Goal: Information Seeking & Learning: Learn about a topic

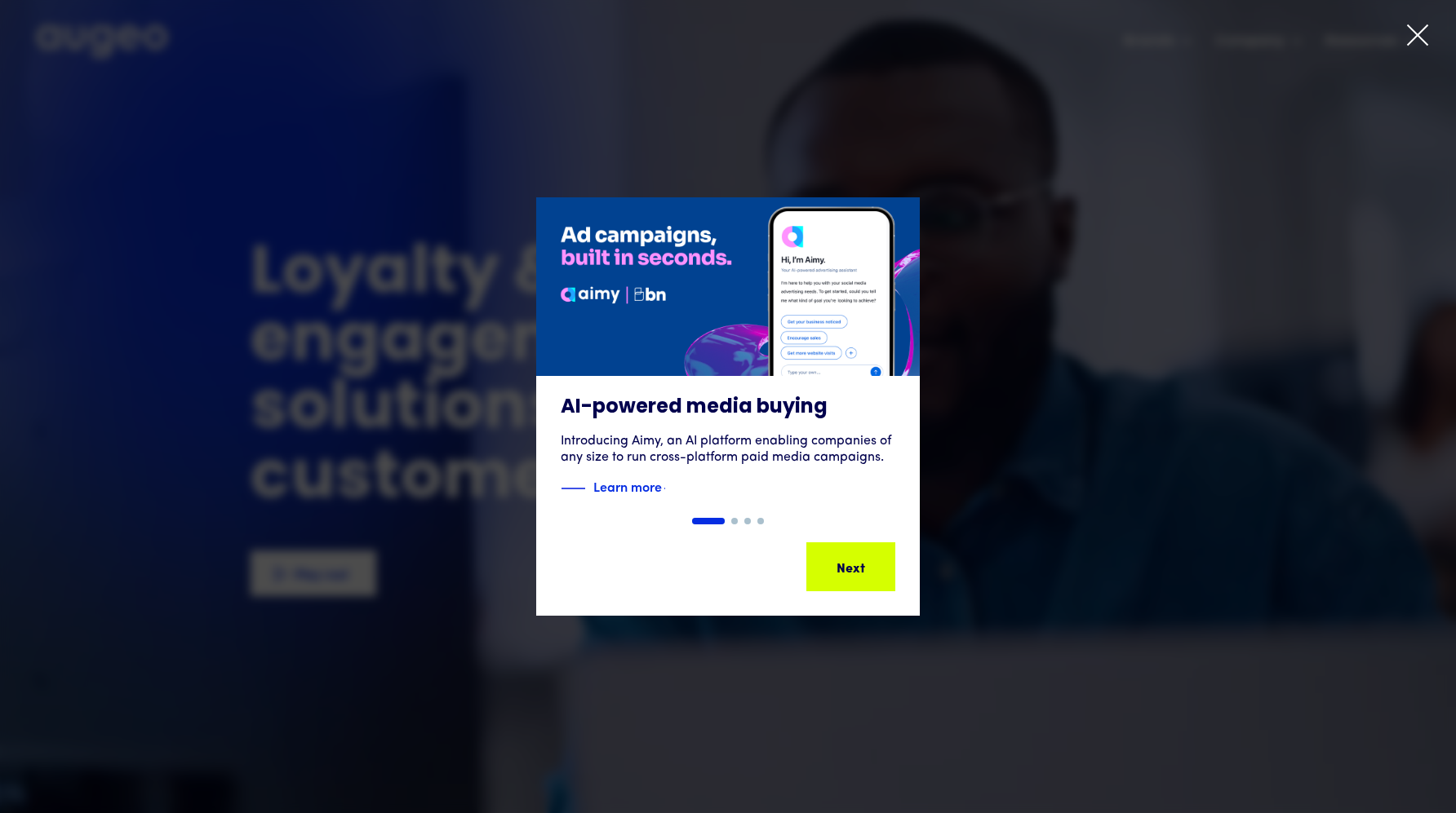
scroll to position [1, 0]
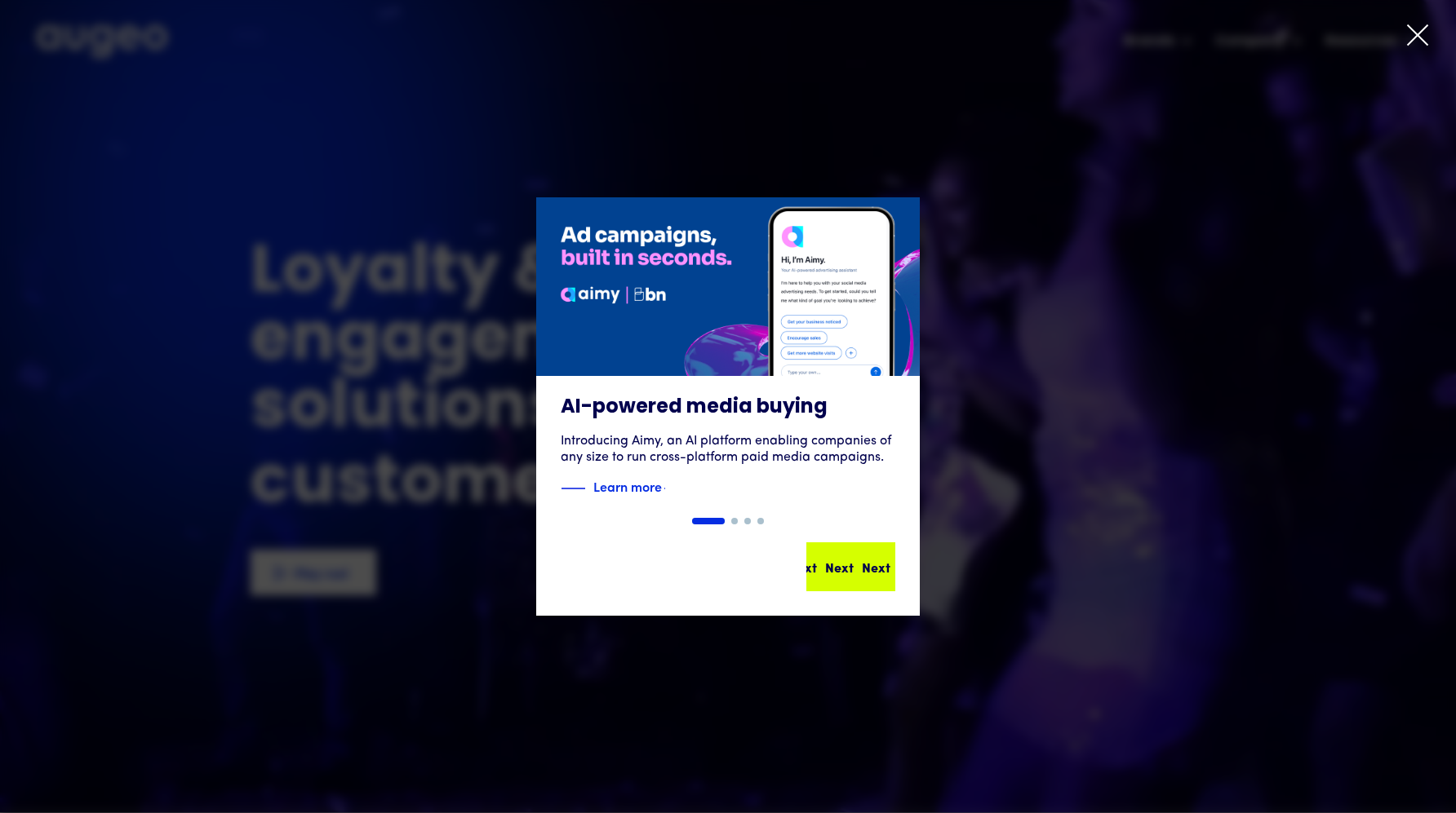
click at [862, 565] on div "Next" at bounding box center [876, 566] width 29 height 19
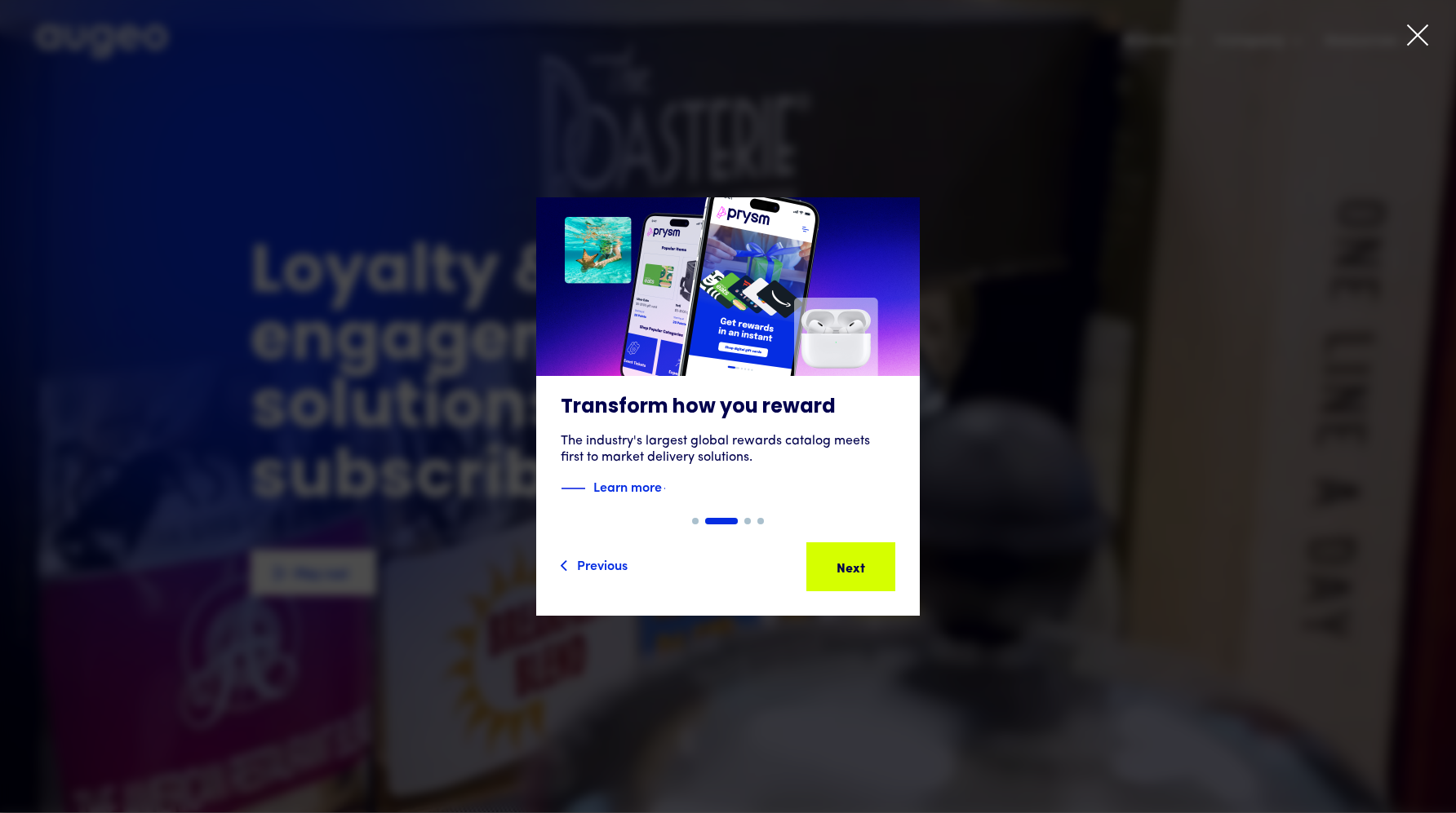
click at [1409, 23] on div at bounding box center [728, 406] width 1456 height 813
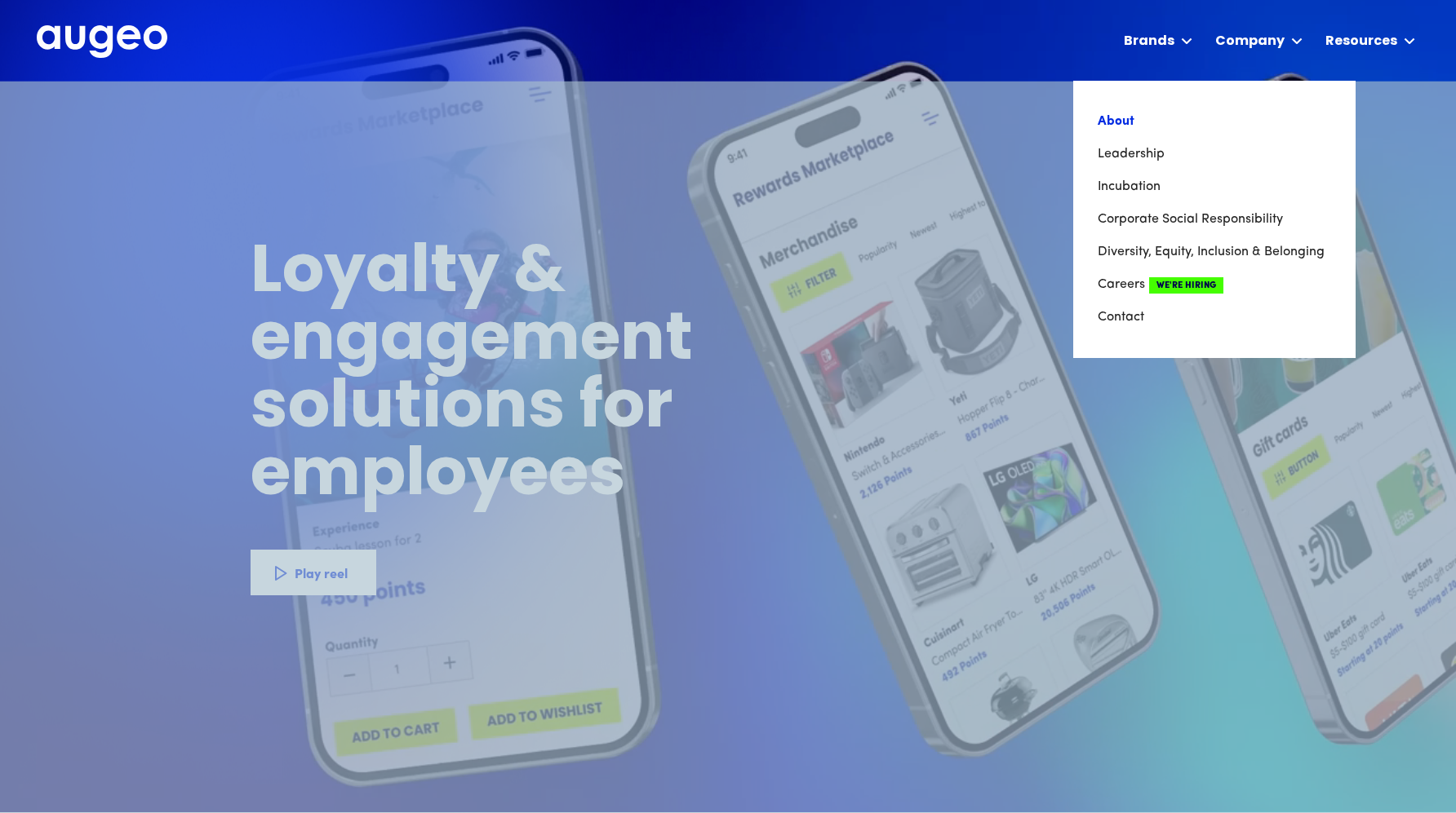
click at [1124, 120] on link "About" at bounding box center [1213, 121] width 233 height 32
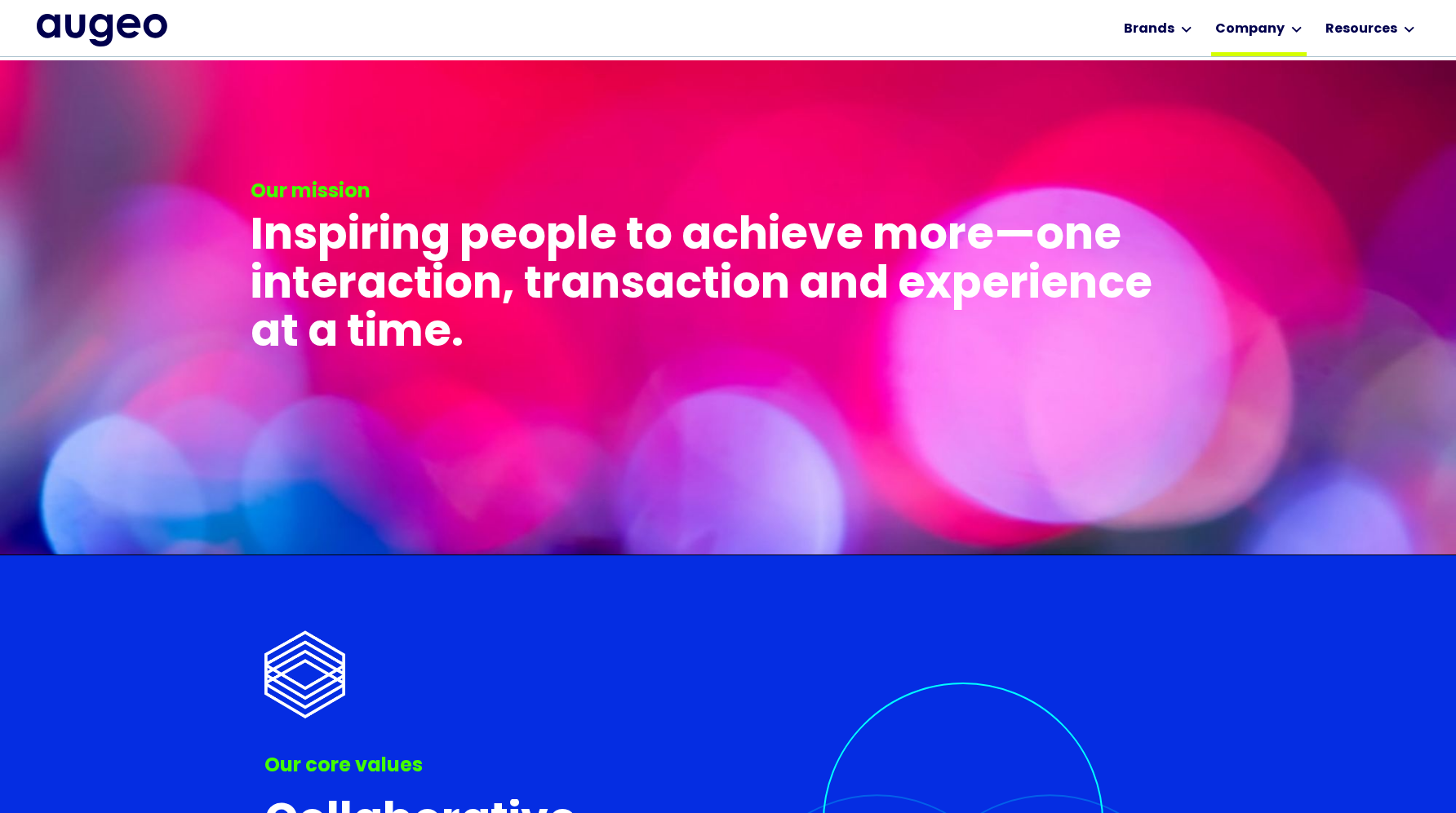
scroll to position [3450, 0]
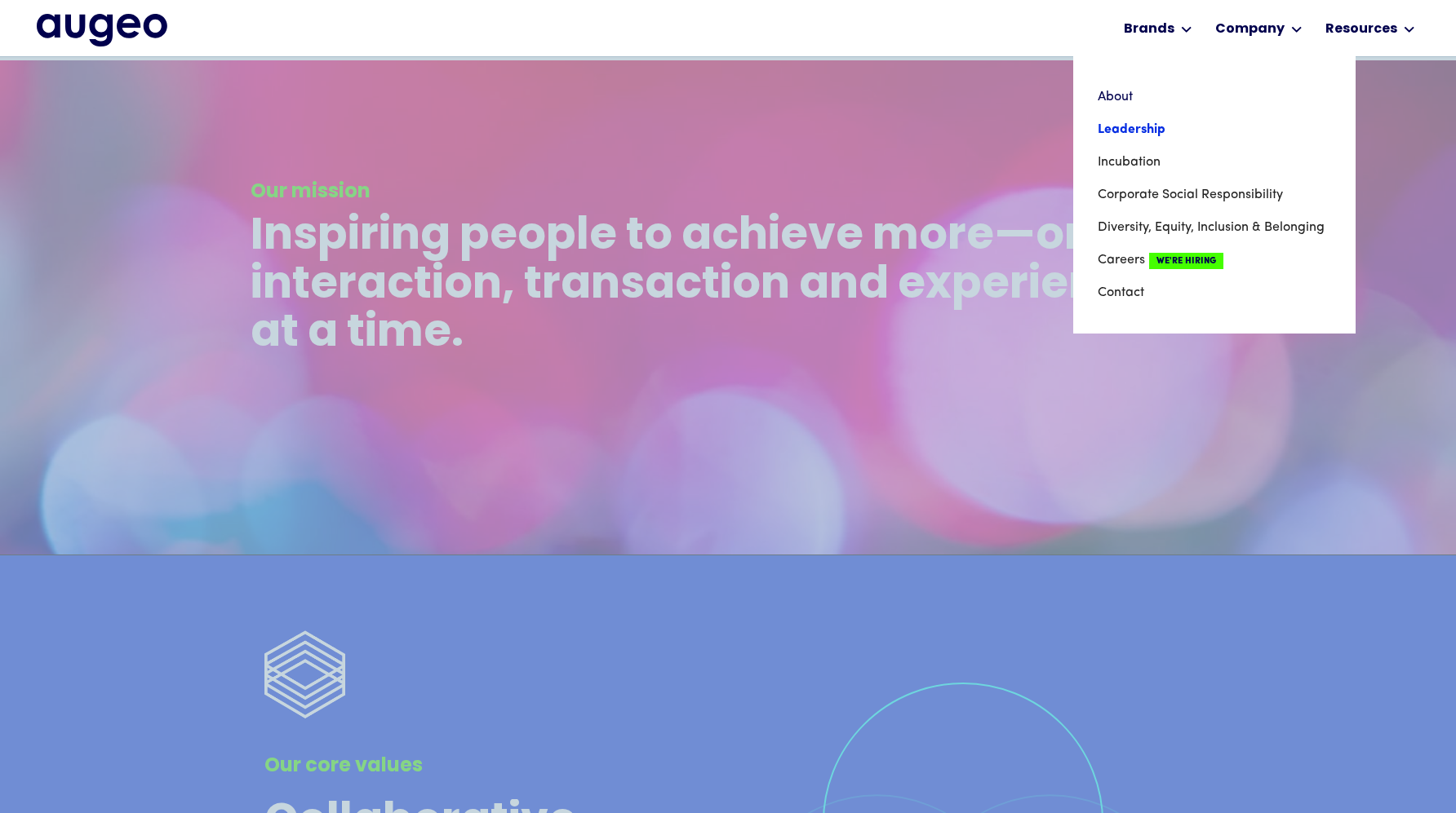
click at [1210, 127] on link "Leadership" at bounding box center [1213, 130] width 233 height 32
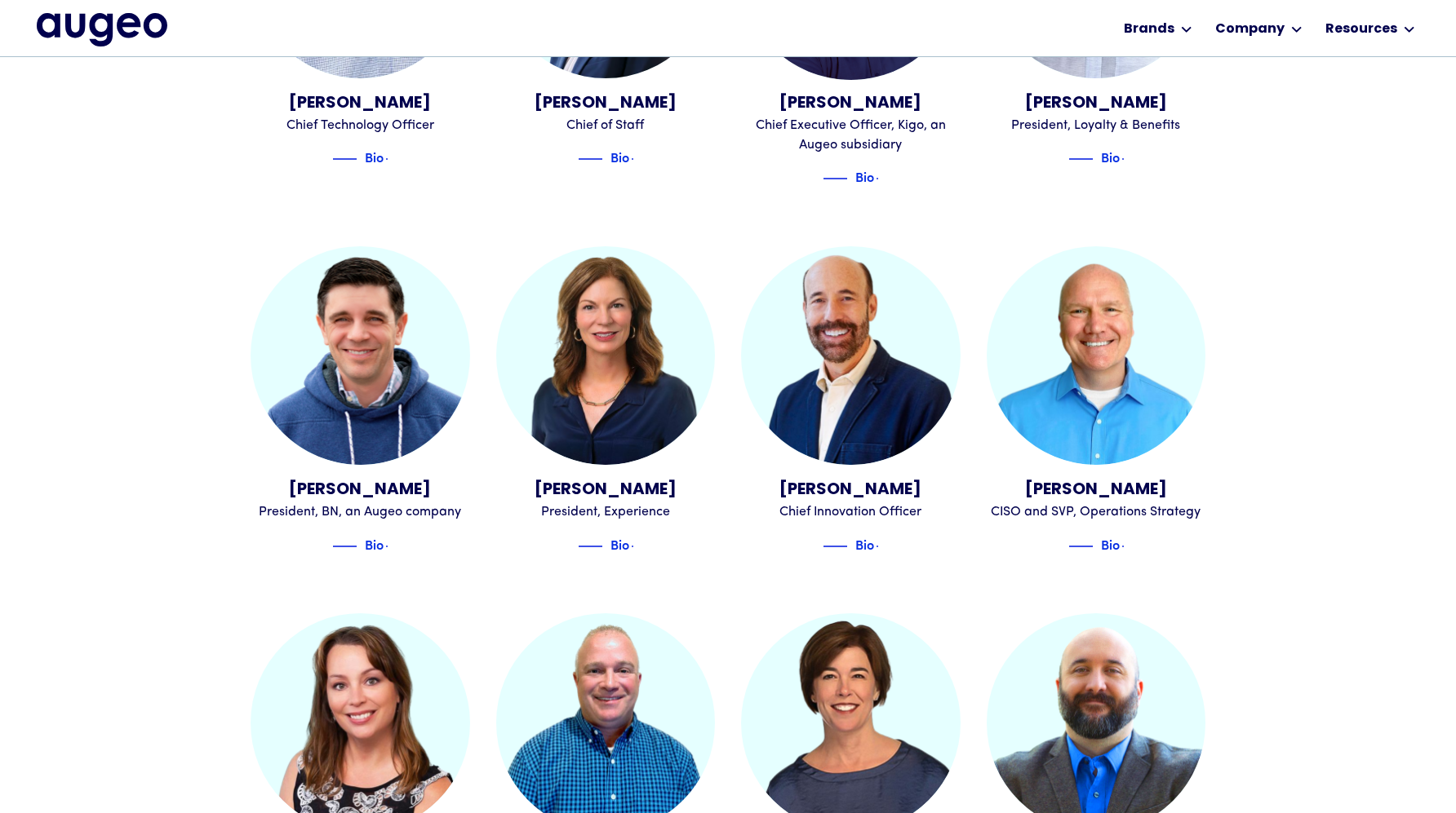
scroll to position [1276, 0]
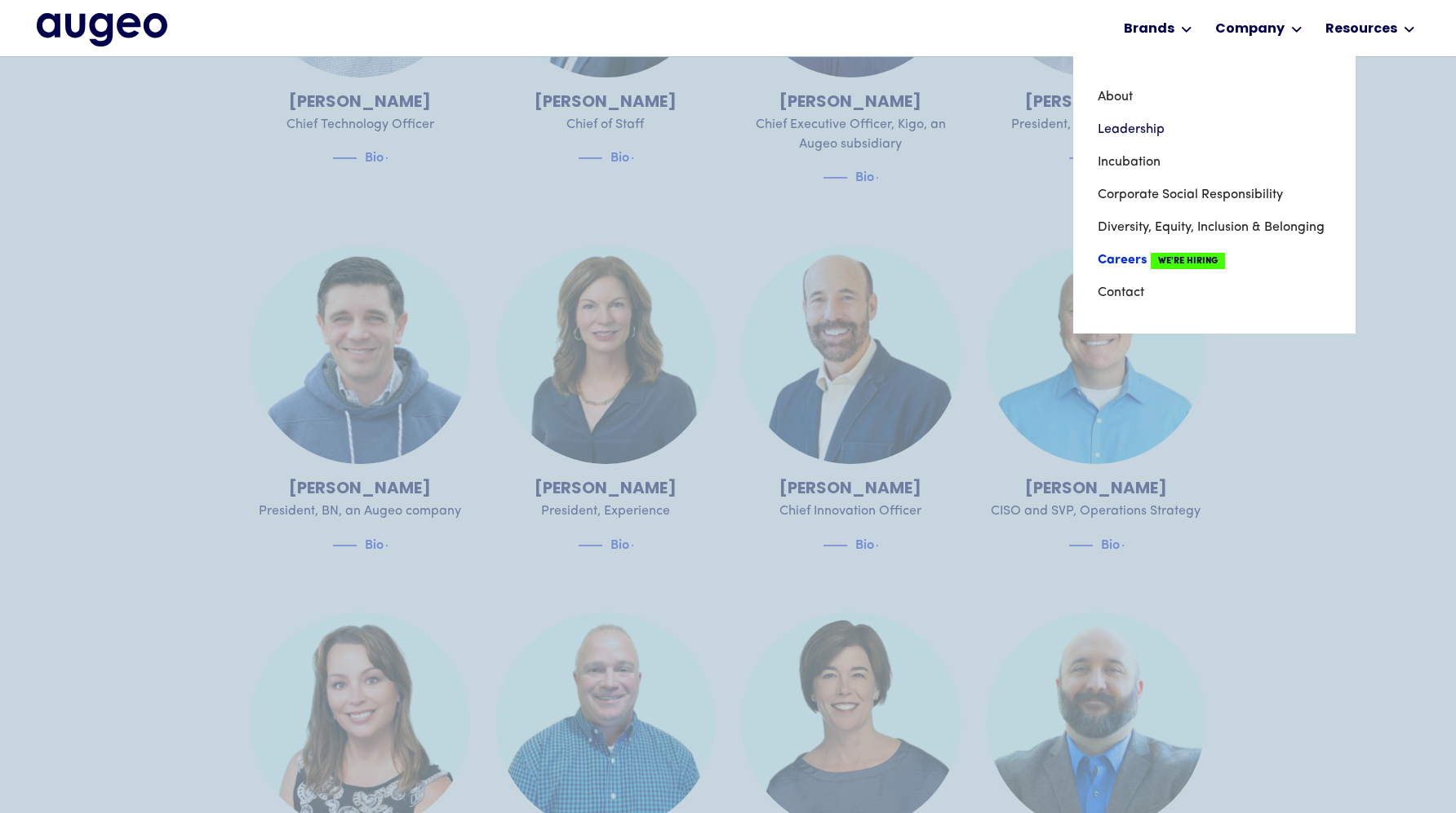
click at [1123, 256] on link "Careers We're Hiring" at bounding box center [1213, 260] width 233 height 32
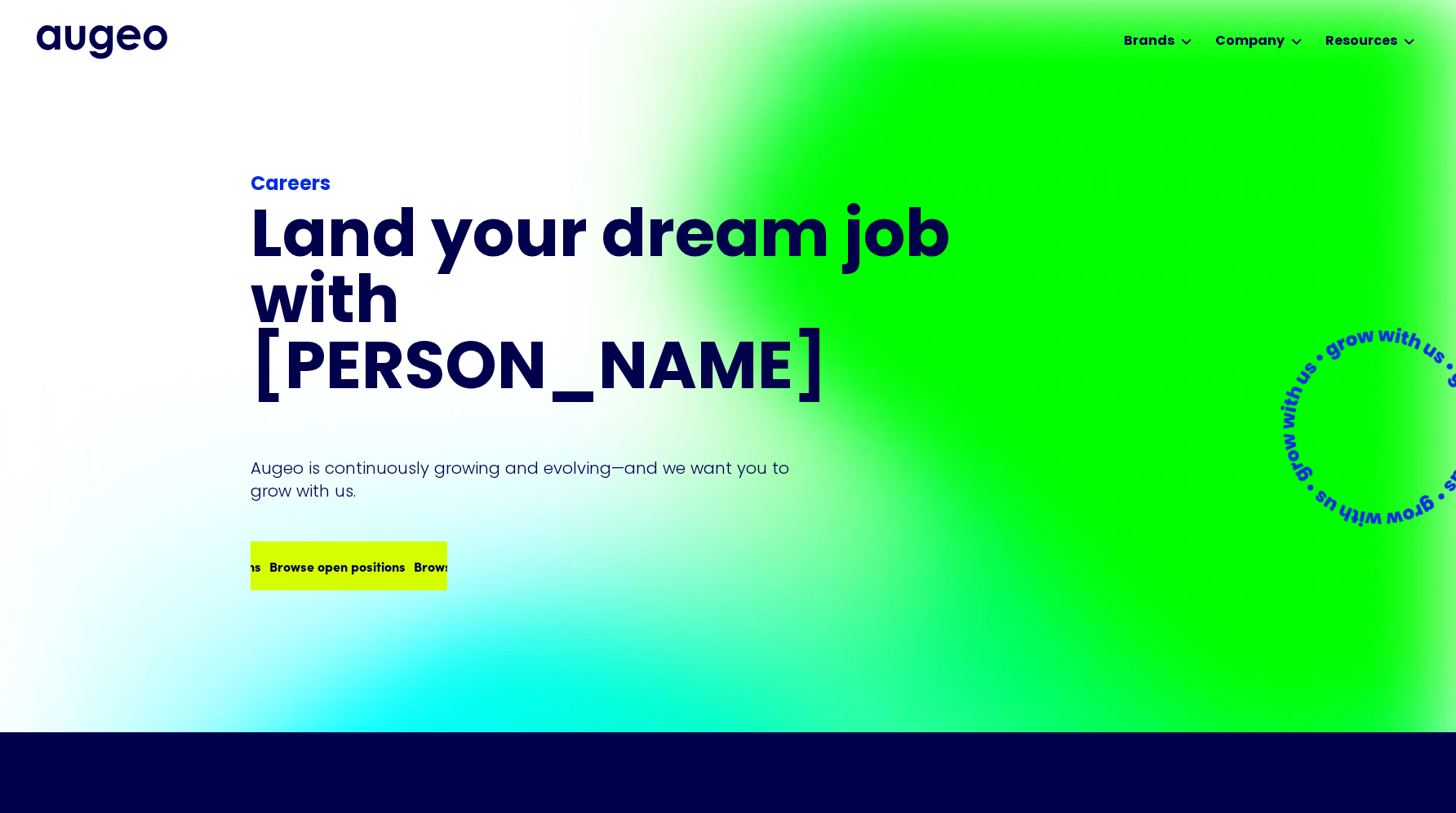
click at [328, 553] on div "Browse open positions Browse open positions Browse open positions Browse open p…" at bounding box center [349, 566] width 193 height 46
